Goal: Task Accomplishment & Management: Use online tool/utility

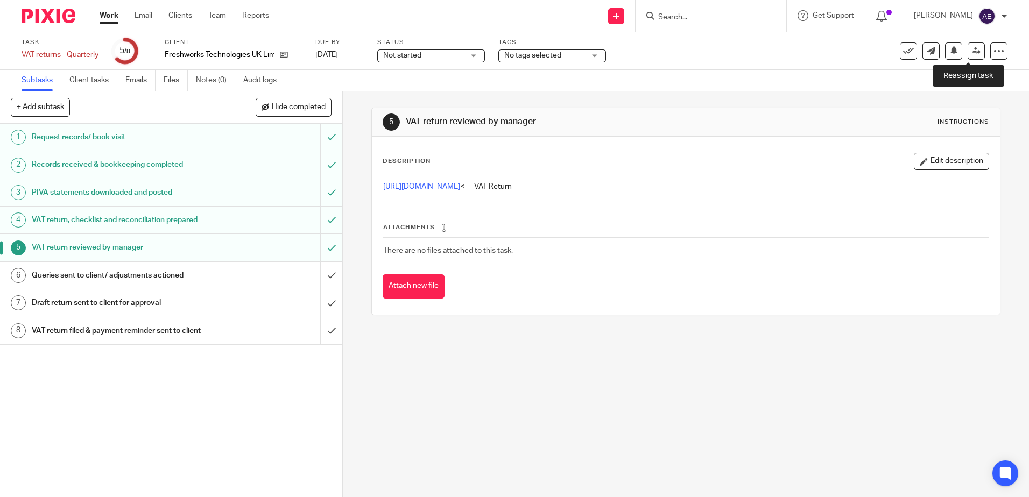
drag, startPoint x: 974, startPoint y: 53, endPoint x: 687, endPoint y: 212, distance: 327.7
click at [974, 53] on link at bounding box center [976, 51] width 17 height 17
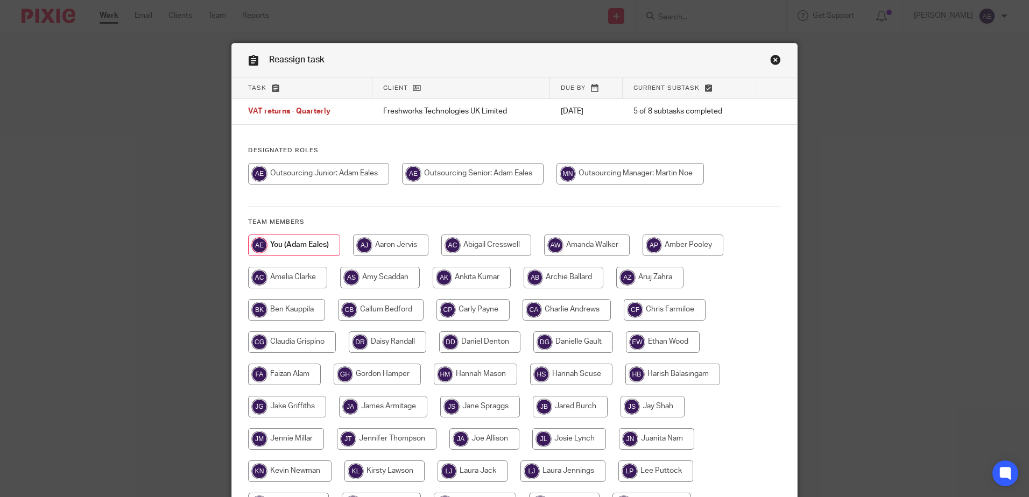
click at [592, 171] on input "radio" at bounding box center [631, 174] width 148 height 22
radio input "true"
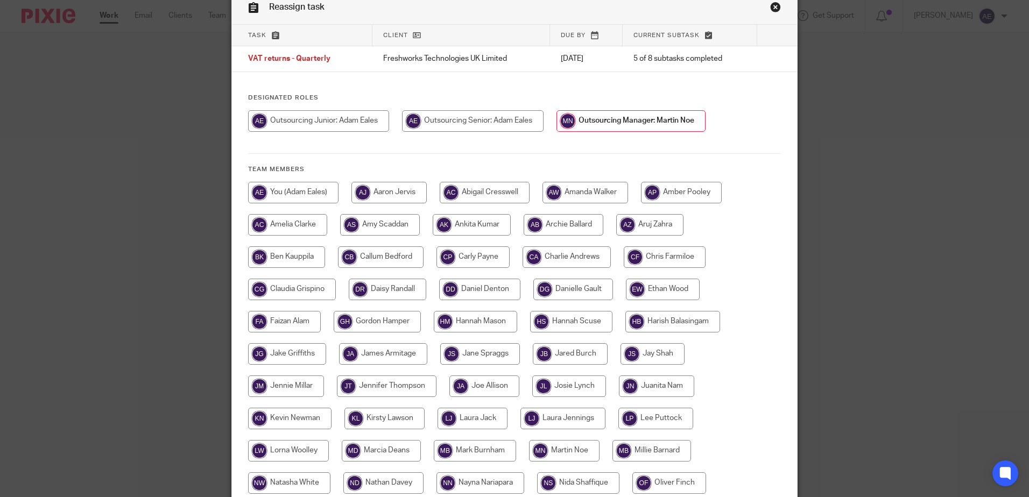
scroll to position [246, 0]
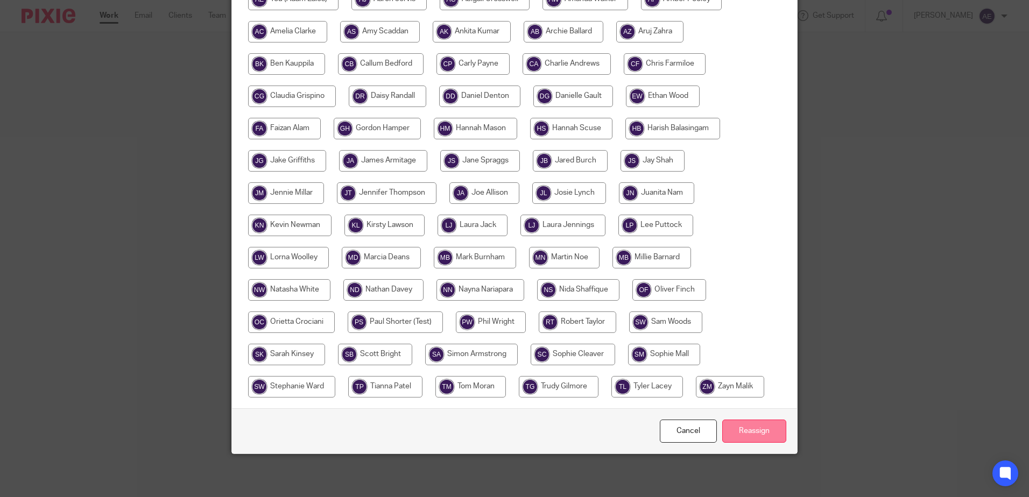
click at [760, 427] on input "Reassign" at bounding box center [754, 431] width 64 height 23
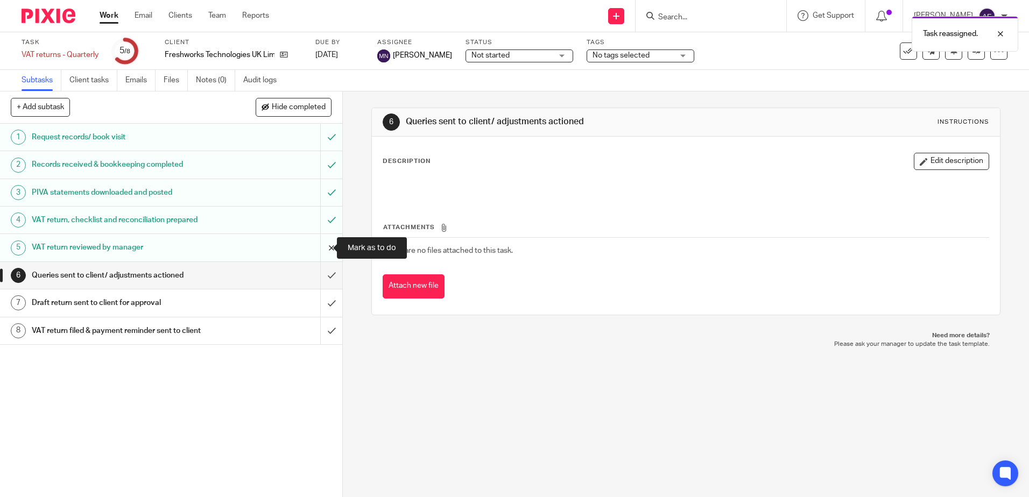
click at [324, 248] on input "submit" at bounding box center [171, 247] width 342 height 27
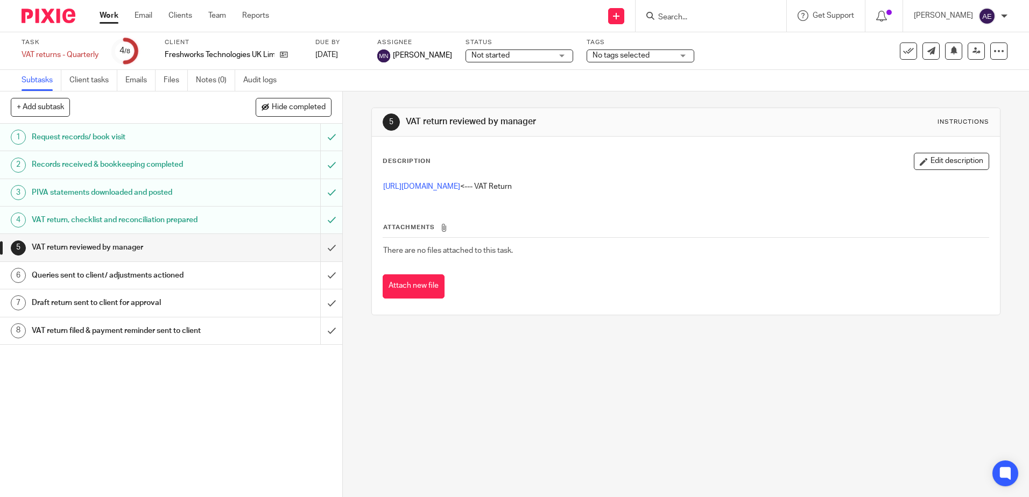
drag, startPoint x: 470, startPoint y: 367, endPoint x: 539, endPoint y: 225, distance: 157.5
click at [471, 367] on div "5 VAT return reviewed by manager Instructions Description Edit description http…" at bounding box center [686, 295] width 686 height 406
